Goal: Task Accomplishment & Management: Use online tool/utility

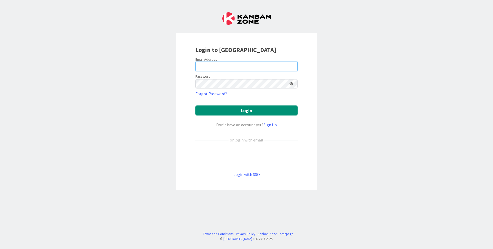
click at [260, 65] on input "email" at bounding box center [246, 66] width 102 height 9
type input "[EMAIL_ADDRESS][DOMAIN_NAME]"
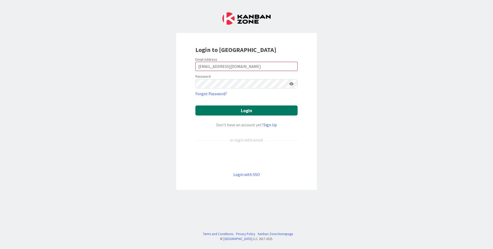
click at [250, 111] on button "Login" at bounding box center [246, 110] width 102 height 10
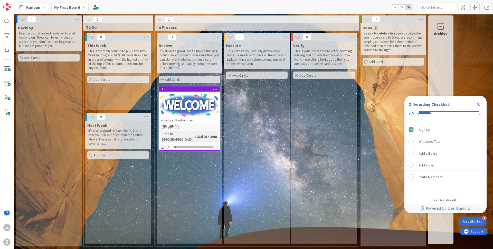
click at [45, 6] on icon at bounding box center [44, 7] width 4 height 4
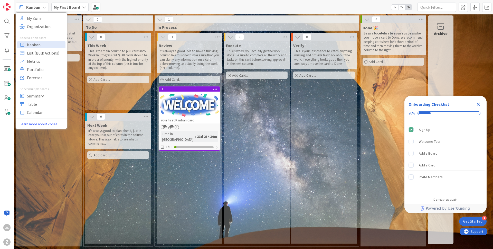
click at [43, 8] on icon at bounding box center [44, 7] width 4 height 4
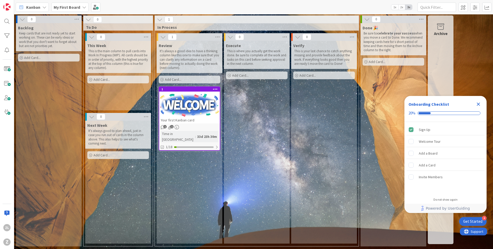
click at [43, 8] on icon at bounding box center [44, 7] width 4 height 4
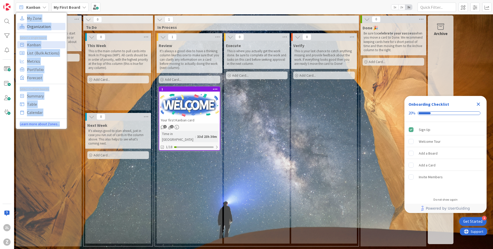
click at [58, 26] on span "Organization" at bounding box center [45, 27] width 37 height 8
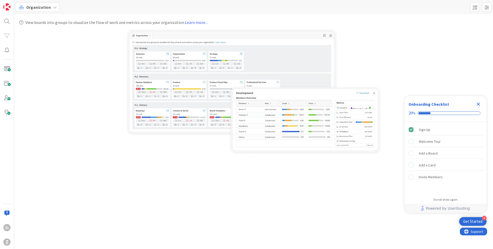
click at [53, 8] on icon at bounding box center [55, 7] width 4 height 4
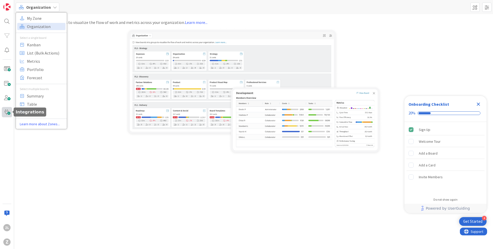
click at [7, 111] on span at bounding box center [7, 112] width 10 height 10
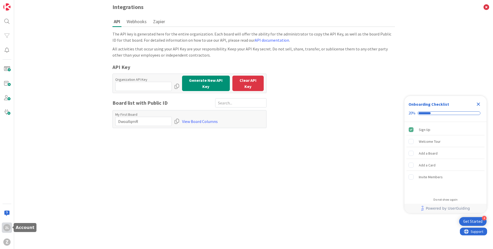
click at [7, 228] on div "ZL" at bounding box center [6, 227] width 7 height 7
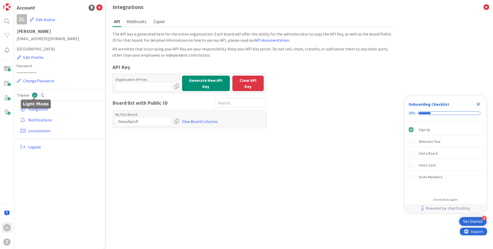
click at [35, 96] on icon at bounding box center [35, 95] width 6 height 6
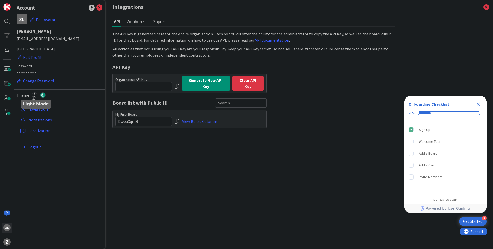
click at [35, 96] on icon at bounding box center [35, 95] width 6 height 6
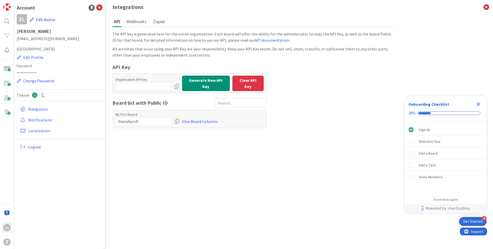
click at [40, 20] on button "Edit Avatar" at bounding box center [43, 19] width 26 height 11
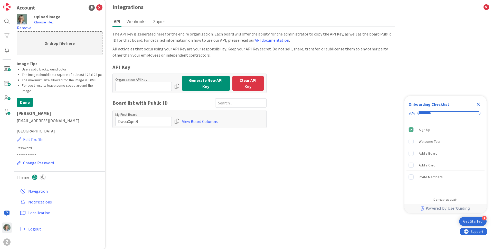
click at [86, 72] on li "The image should be a square of at least 128x128 px" at bounding box center [62, 74] width 81 height 5
click at [29, 98] on button "Done" at bounding box center [25, 102] width 16 height 9
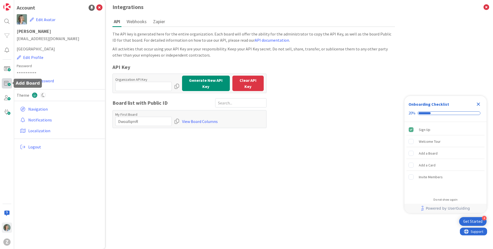
click at [6, 84] on span at bounding box center [7, 83] width 10 height 10
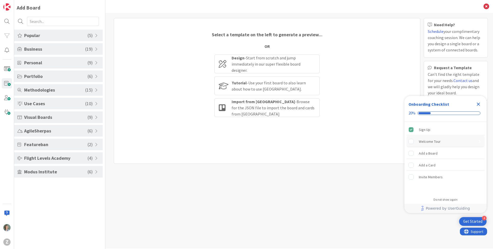
click at [410, 141] on rect "Welcome Tour is incomplete." at bounding box center [411, 141] width 5 height 5
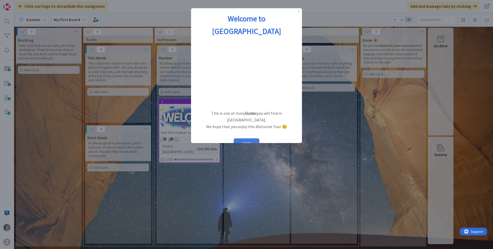
click at [250, 138] on button "START" at bounding box center [247, 143] width 26 height 10
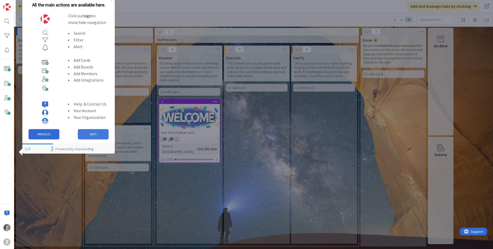
click at [97, 133] on button "NEXT" at bounding box center [93, 134] width 31 height 10
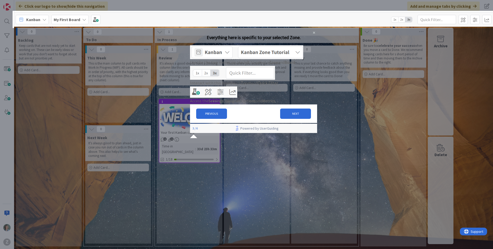
click at [234, 58] on img at bounding box center [246, 52] width 113 height 14
click at [297, 119] on button "NEXT" at bounding box center [295, 113] width 31 height 10
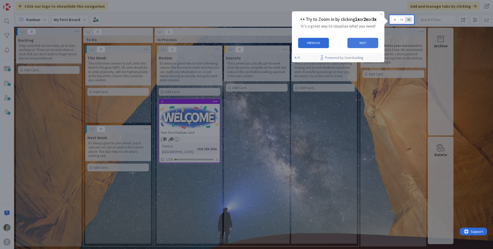
click at [371, 42] on button "NEXT" at bounding box center [362, 42] width 31 height 10
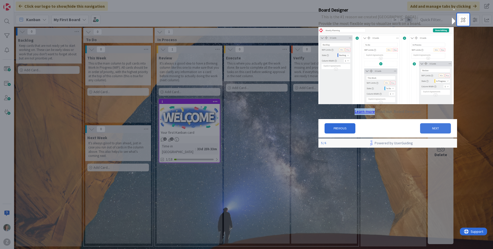
click at [426, 132] on button "NEXT" at bounding box center [435, 128] width 31 height 10
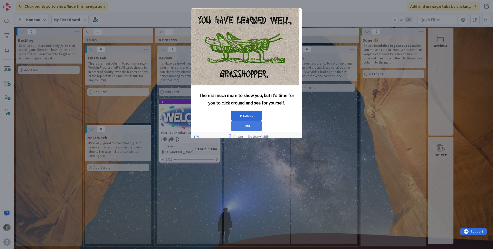
click at [262, 121] on button "DONE" at bounding box center [246, 126] width 31 height 10
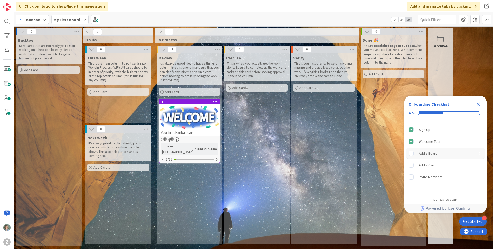
click at [421, 154] on div "Add a Board" at bounding box center [428, 153] width 19 height 6
